Goal: Task Accomplishment & Management: Manage account settings

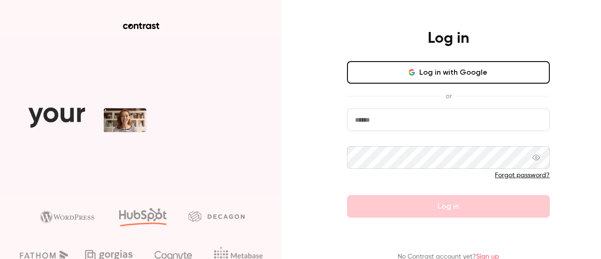
click at [403, 122] on input "email" at bounding box center [448, 119] width 203 height 23
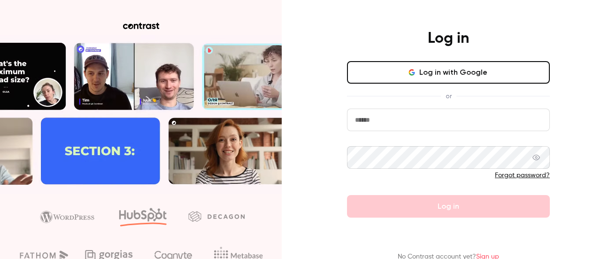
type input "**********"
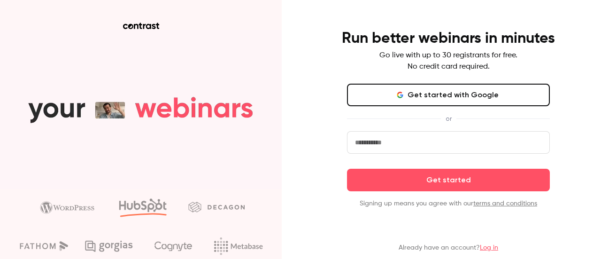
click at [408, 139] on input "email" at bounding box center [448, 142] width 203 height 23
type input "**********"
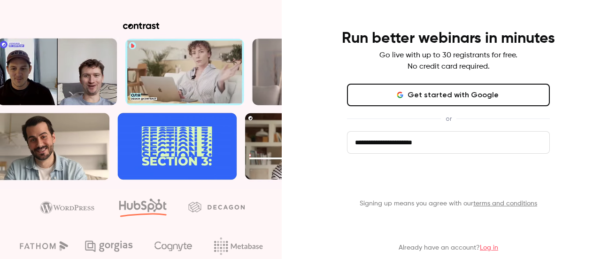
click at [430, 182] on button "Get started" at bounding box center [448, 180] width 203 height 23
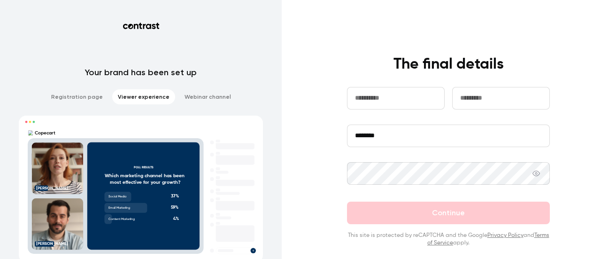
click at [366, 106] on input "text" at bounding box center [396, 98] width 98 height 23
type input "******"
click at [468, 102] on input "text" at bounding box center [501, 98] width 98 height 23
type input "****"
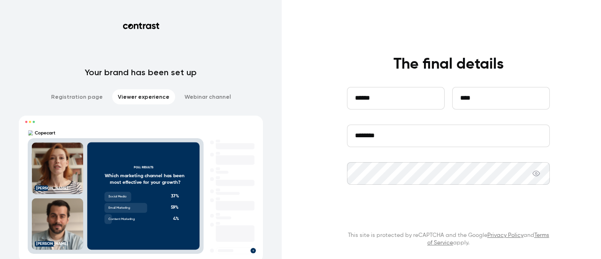
click at [435, 214] on button "Continue" at bounding box center [448, 212] width 203 height 23
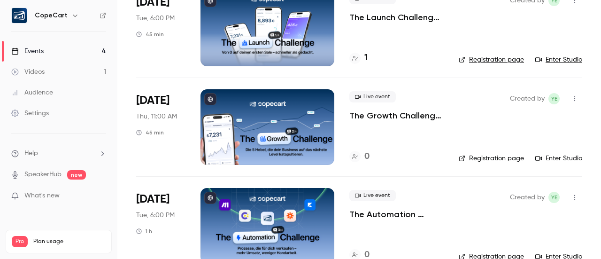
scroll to position [21, 0]
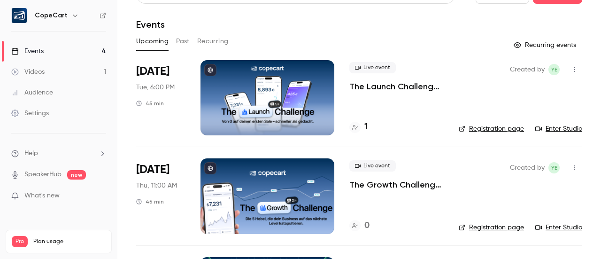
click at [176, 36] on button "Past" at bounding box center [183, 41] width 14 height 15
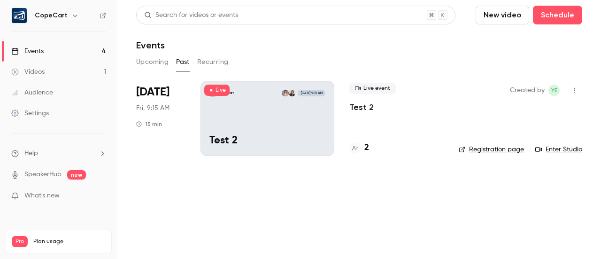
click at [154, 62] on button "Upcoming" at bounding box center [152, 61] width 32 height 15
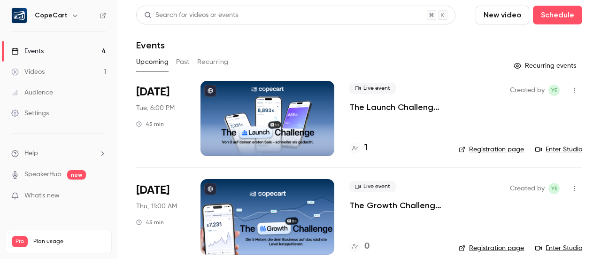
click at [182, 63] on button "Past" at bounding box center [183, 61] width 14 height 15
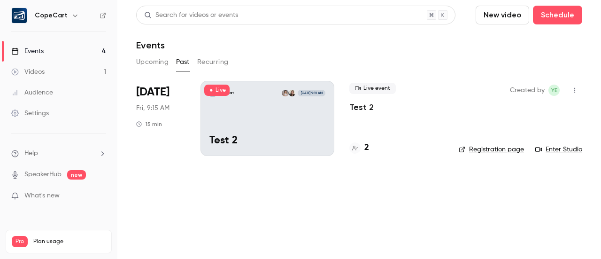
click at [157, 64] on button "Upcoming" at bounding box center [152, 61] width 32 height 15
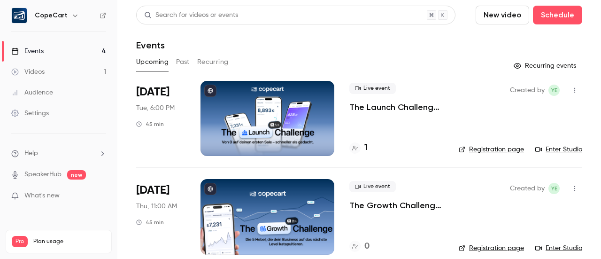
click at [186, 64] on button "Past" at bounding box center [183, 61] width 14 height 15
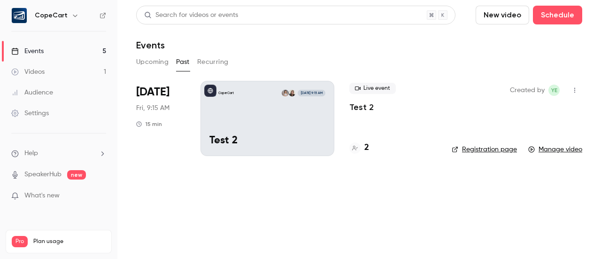
click at [143, 63] on button "Upcoming" at bounding box center [152, 61] width 32 height 15
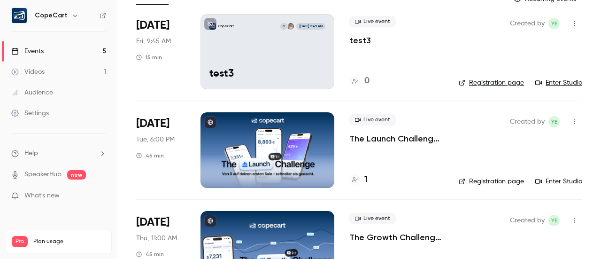
scroll to position [47, 0]
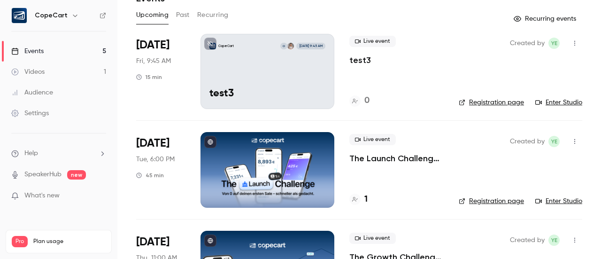
click at [559, 102] on link "Enter Studio" at bounding box center [558, 102] width 47 height 9
click at [560, 101] on link "Enter Studio" at bounding box center [558, 102] width 47 height 9
click at [548, 105] on link "Enter Studio" at bounding box center [558, 102] width 47 height 9
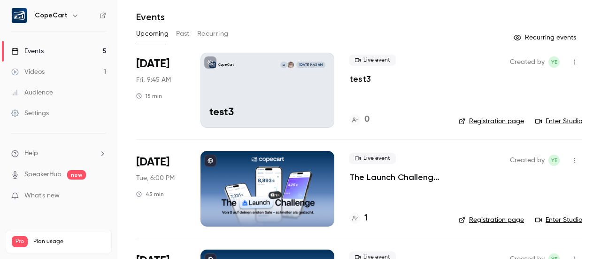
scroll to position [0, 0]
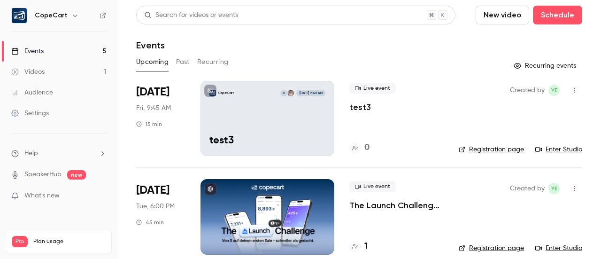
click at [184, 62] on button "Past" at bounding box center [183, 61] width 14 height 15
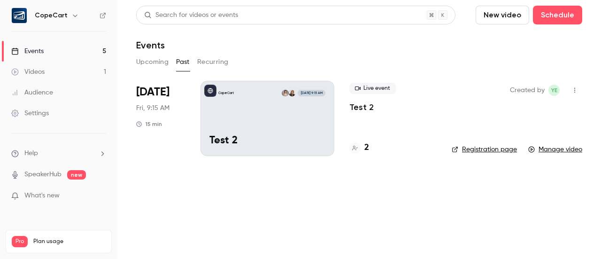
click at [146, 62] on button "Upcoming" at bounding box center [152, 61] width 32 height 15
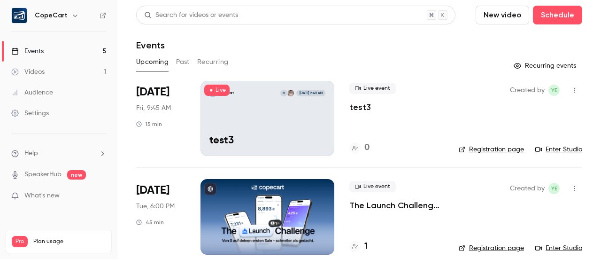
click at [217, 65] on button "Recurring" at bounding box center [212, 61] width 31 height 15
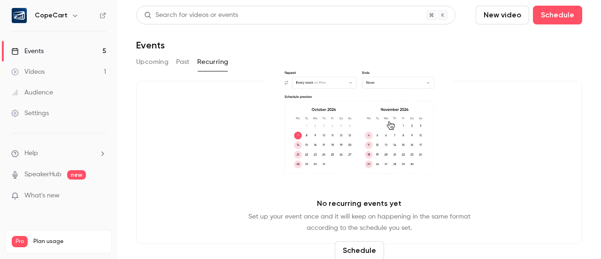
click at [143, 57] on button "Upcoming" at bounding box center [152, 61] width 32 height 15
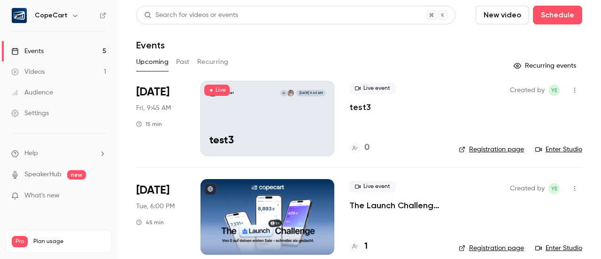
click at [253, 108] on div "CopeCart O Sep 26, 9:45 AM test3" at bounding box center [267, 118] width 134 height 75
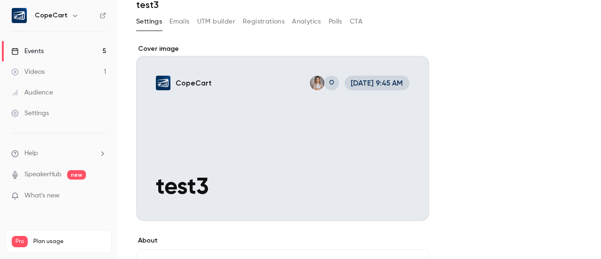
scroll to position [94, 0]
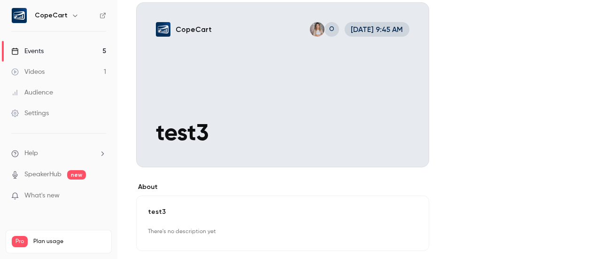
click at [302, 113] on div "Cover image" at bounding box center [282, 79] width 293 height 176
click at [0, 0] on input "CopeCart O Sep 26, 9:45 AM test3" at bounding box center [0, 0] width 0 height 0
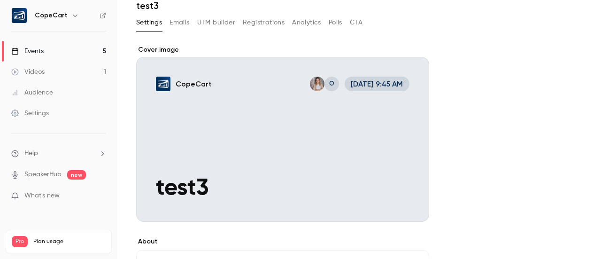
scroll to position [0, 0]
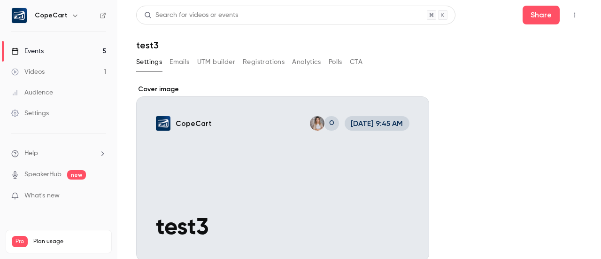
click at [187, 122] on div "Cover image" at bounding box center [282, 172] width 293 height 176
click at [0, 0] on input "CopeCart O Sep 26, 9:45 AM test3" at bounding box center [0, 0] width 0 height 0
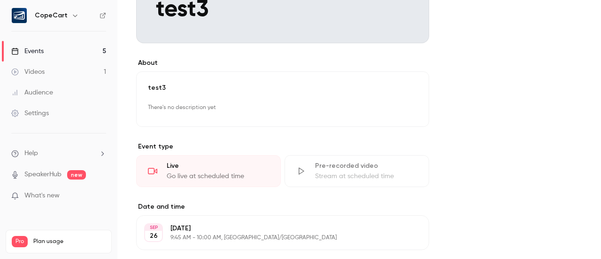
scroll to position [282, 0]
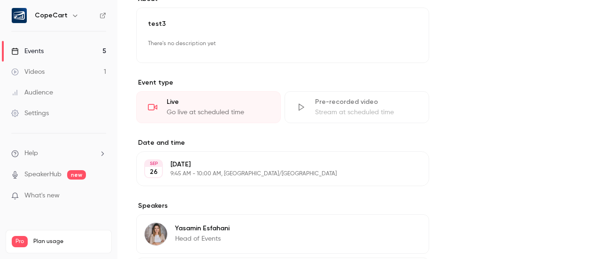
click at [189, 101] on div "Live" at bounding box center [218, 101] width 102 height 9
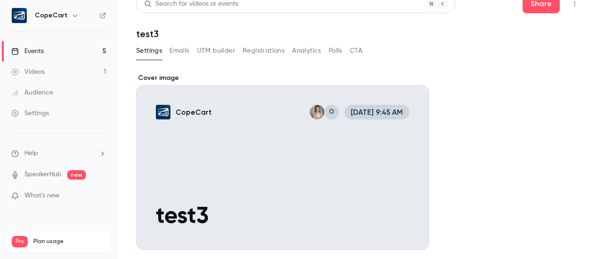
scroll to position [0, 0]
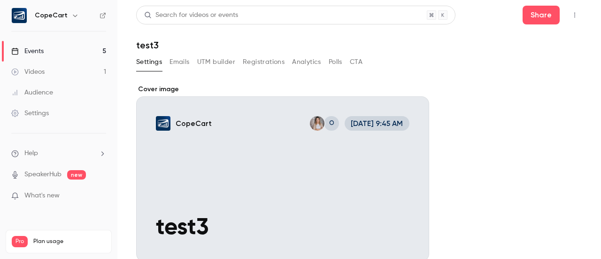
click at [236, 159] on div "Cover image" at bounding box center [282, 172] width 293 height 176
click at [0, 0] on input "CopeCart O Sep 26, 9:45 AM test3" at bounding box center [0, 0] width 0 height 0
click at [69, 50] on link "Events 5" at bounding box center [58, 51] width 117 height 21
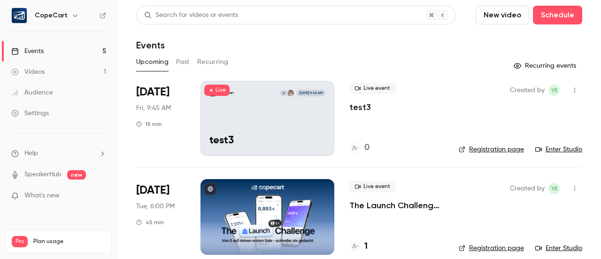
click at [550, 152] on link "Enter Studio" at bounding box center [558, 149] width 47 height 9
click at [571, 91] on icon "button" at bounding box center [575, 90] width 8 height 7
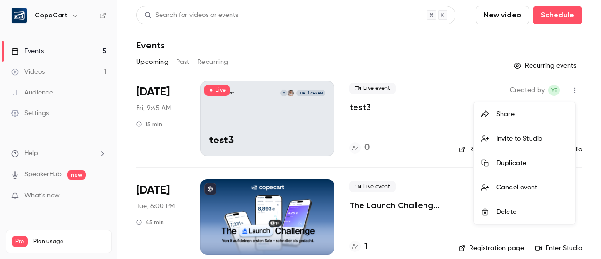
click at [460, 61] on div at bounding box center [300, 129] width 601 height 259
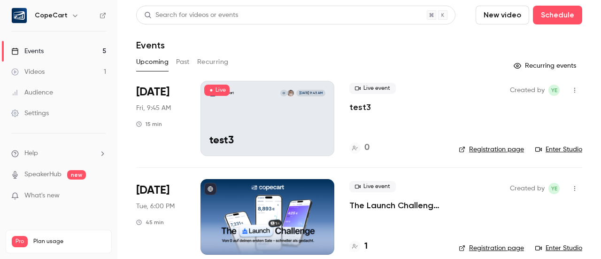
click at [30, 107] on link "Settings" at bounding box center [58, 113] width 117 height 21
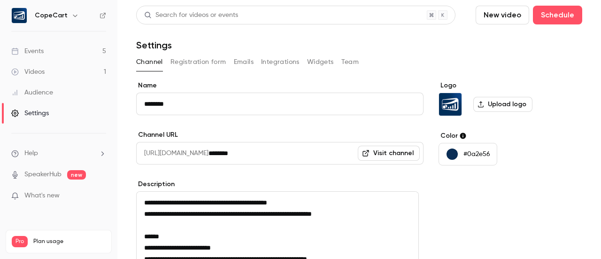
click at [286, 64] on button "Integrations" at bounding box center [280, 61] width 38 height 15
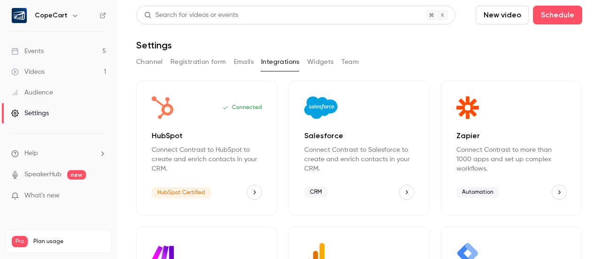
click at [316, 62] on button "Widgets" at bounding box center [320, 61] width 27 height 15
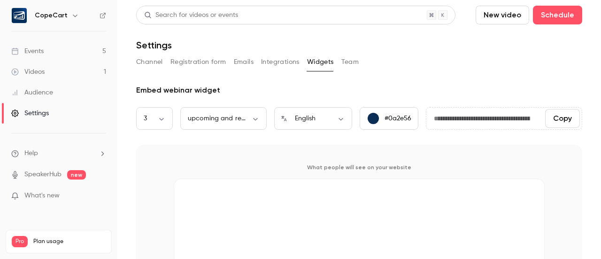
click at [277, 61] on button "Integrations" at bounding box center [280, 61] width 38 height 15
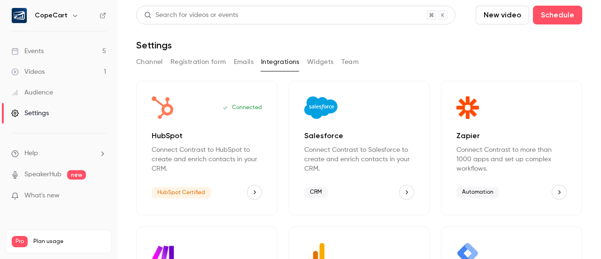
click at [234, 58] on button "Emails" at bounding box center [244, 61] width 20 height 15
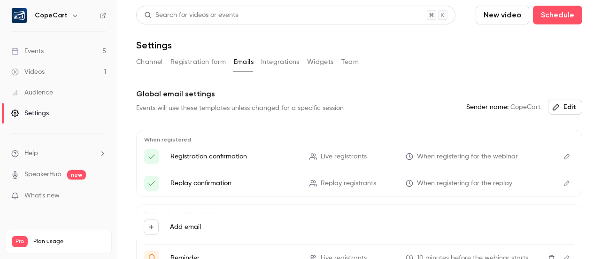
click at [207, 61] on button "Registration form" at bounding box center [198, 61] width 56 height 15
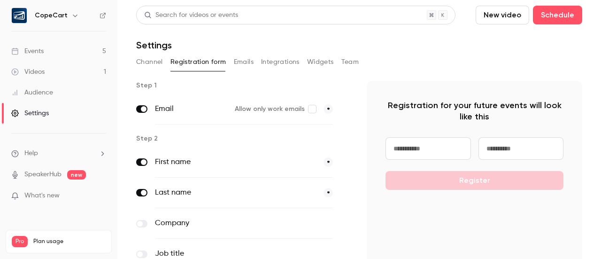
click at [146, 66] on button "Channel" at bounding box center [149, 61] width 27 height 15
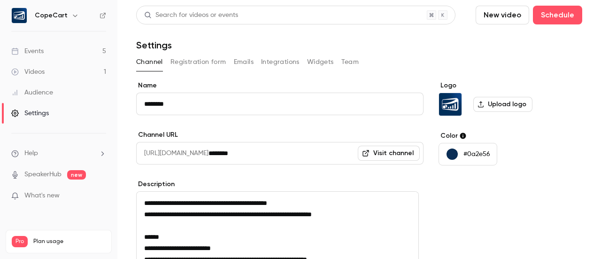
click at [44, 56] on link "Events 5" at bounding box center [58, 51] width 117 height 21
